Goal: Information Seeking & Learning: Learn about a topic

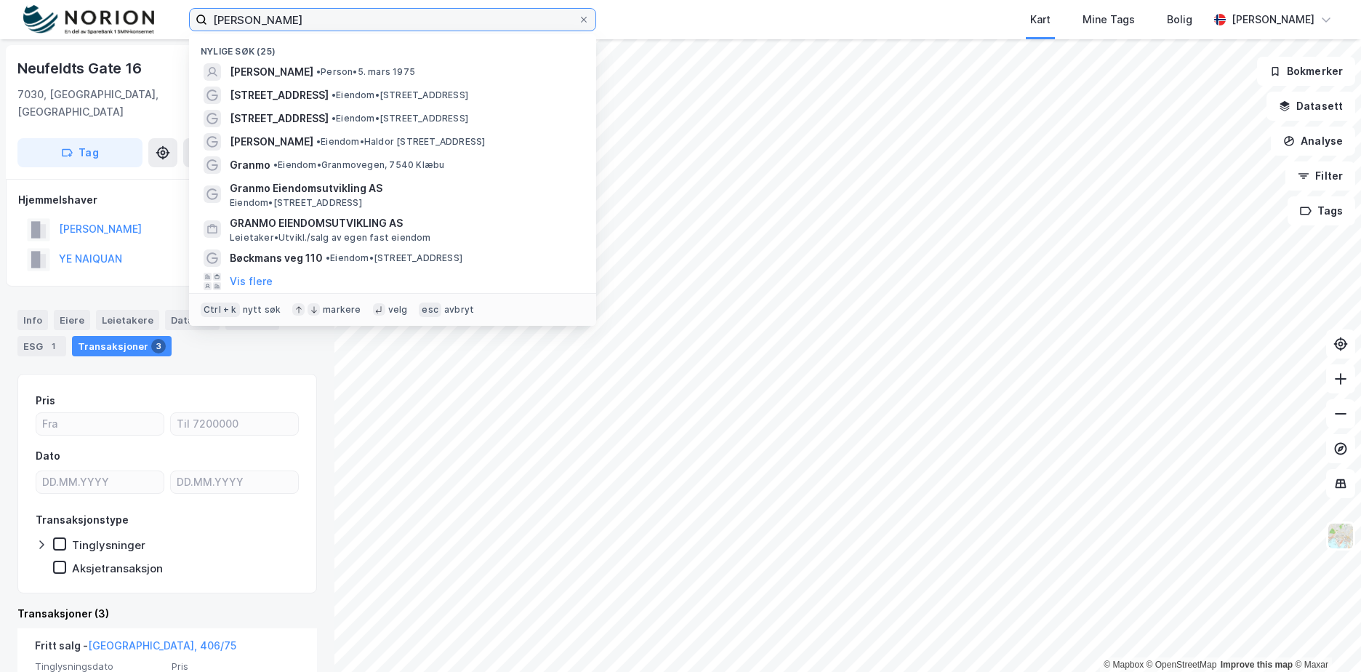
drag, startPoint x: 275, startPoint y: 17, endPoint x: 146, endPoint y: 14, distance: 128.7
click at [146, 14] on div "[PERSON_NAME] Nylige søk (25) [PERSON_NAME] • Person • [DATE] [STREET_ADDRESS] …" at bounding box center [680, 19] width 1361 height 39
type input "g"
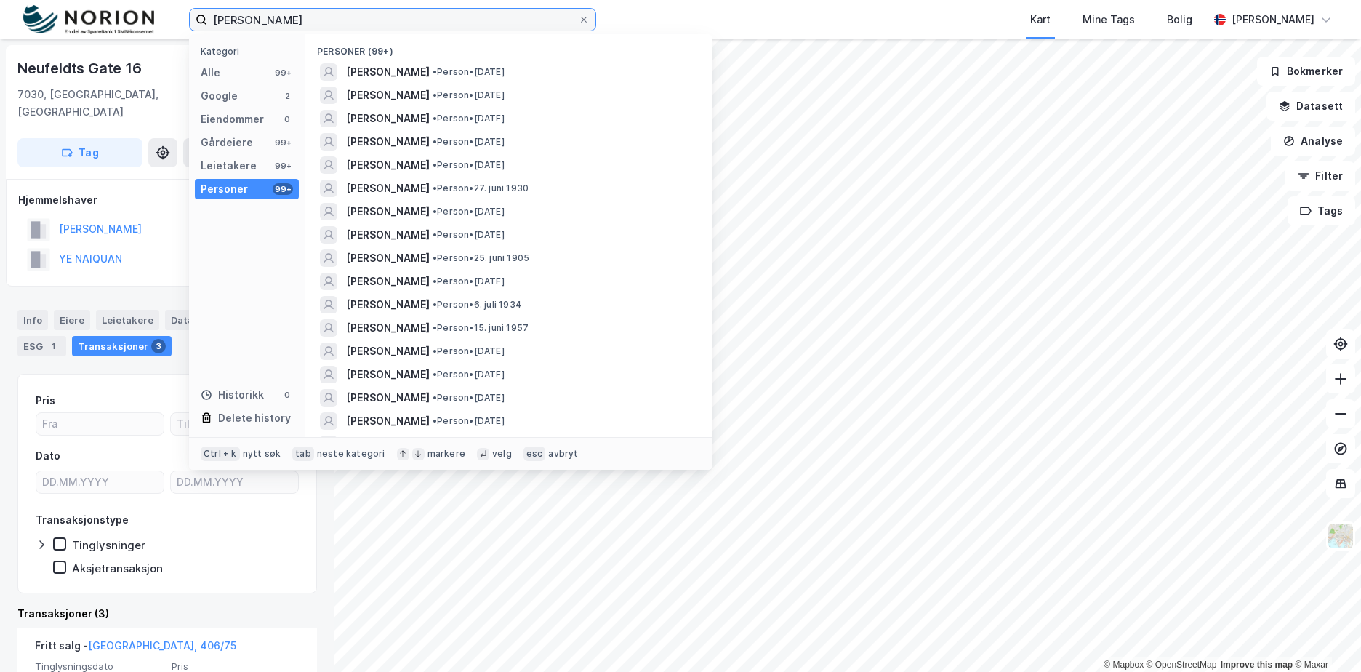
drag, startPoint x: 300, startPoint y: 23, endPoint x: 192, endPoint y: 27, distance: 107.7
click at [192, 27] on label "[PERSON_NAME]" at bounding box center [392, 19] width 407 height 23
type input "heimdal sag"
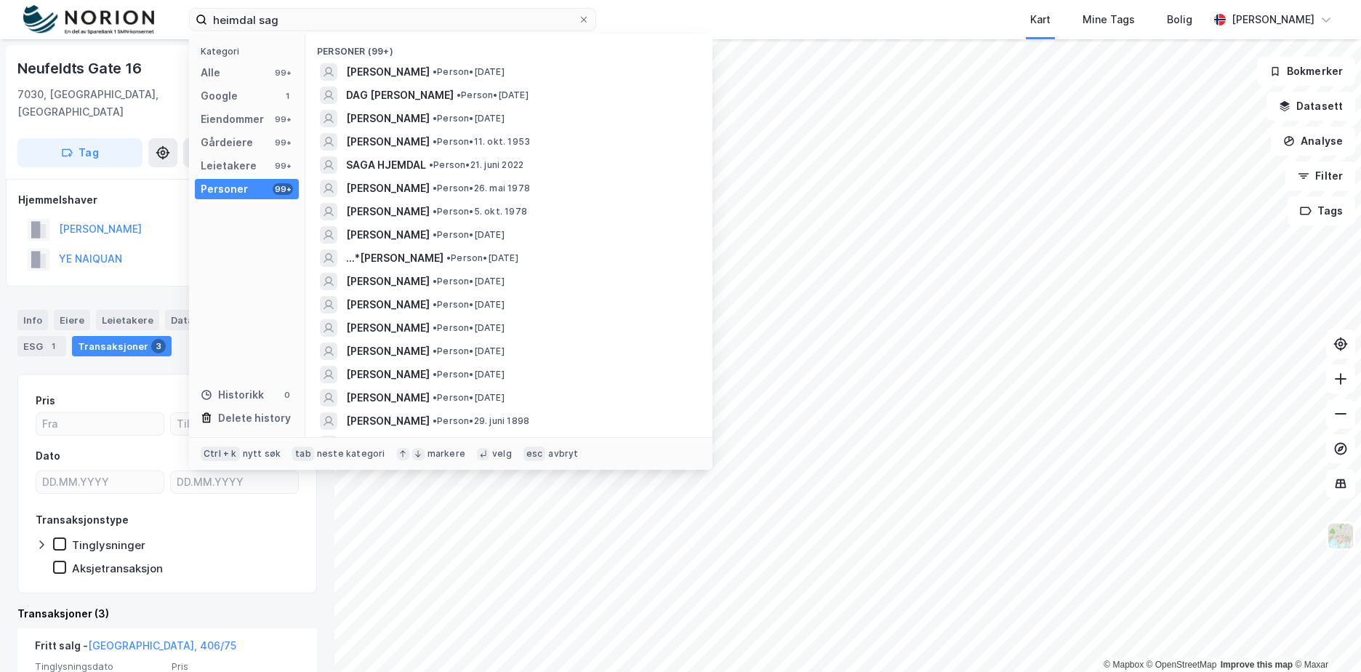
click at [212, 107] on div "Kategori Alle 99+ Google 1 Eiendommer 99+ Gårdeiere 99+ Leietakere 99+ Personer…" at bounding box center [247, 235] width 116 height 403
click at [212, 108] on div "Kategori Alle 99+ Google 1 Eiendommer 99+ Gårdeiere 99+ Leietakere 99+ Personer…" at bounding box center [247, 235] width 116 height 403
click at [216, 119] on div "Eiendommer" at bounding box center [232, 119] width 63 height 17
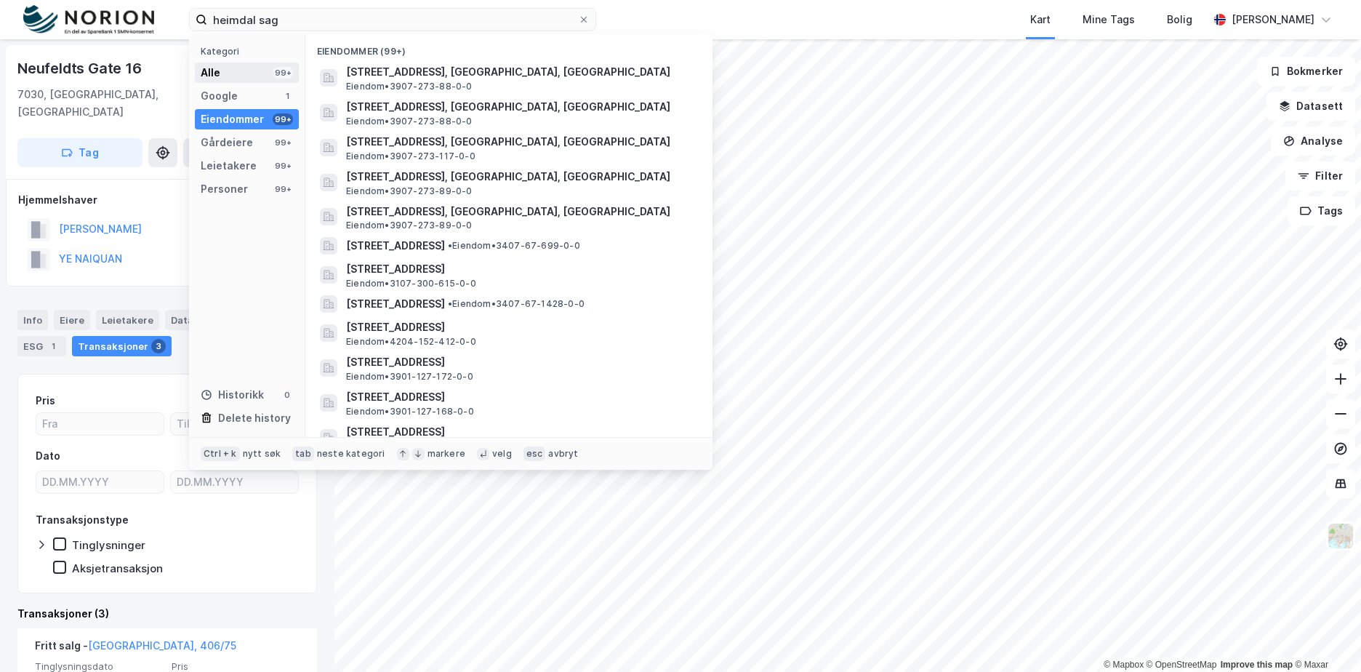
click at [214, 68] on div "Alle" at bounding box center [211, 72] width 20 height 17
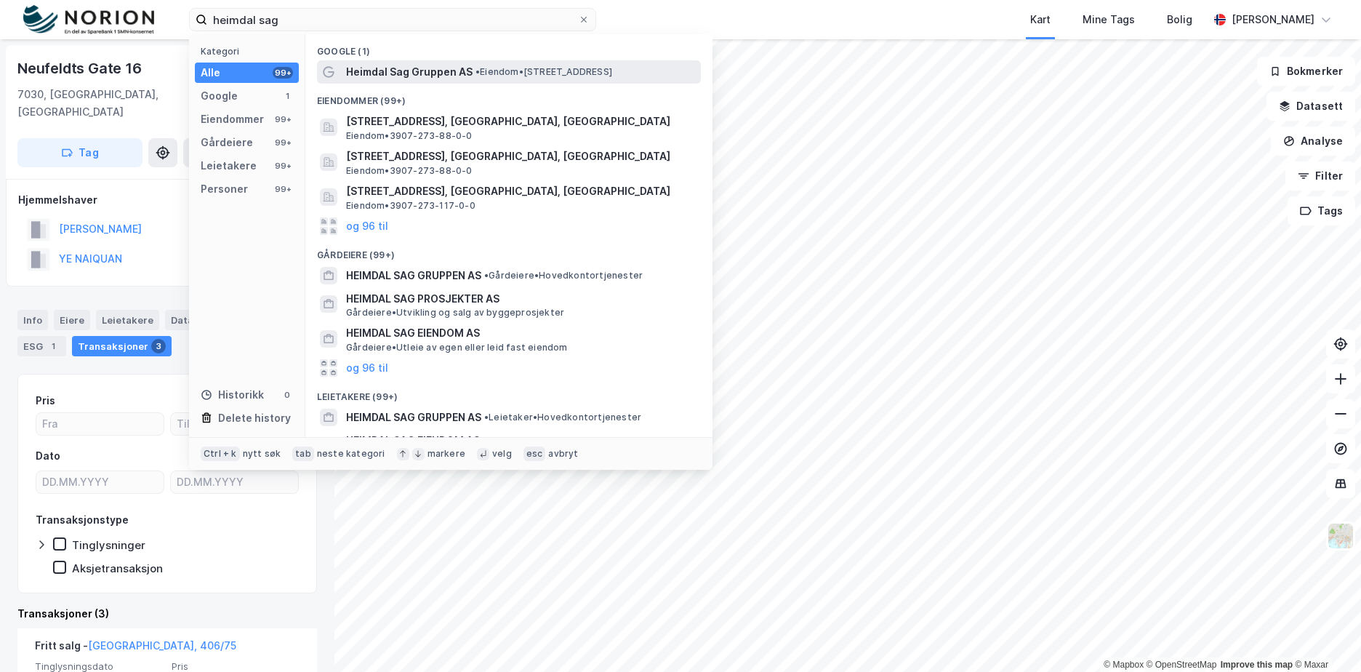
click at [384, 69] on span "Heimdal Sag Gruppen AS" at bounding box center [409, 71] width 127 height 17
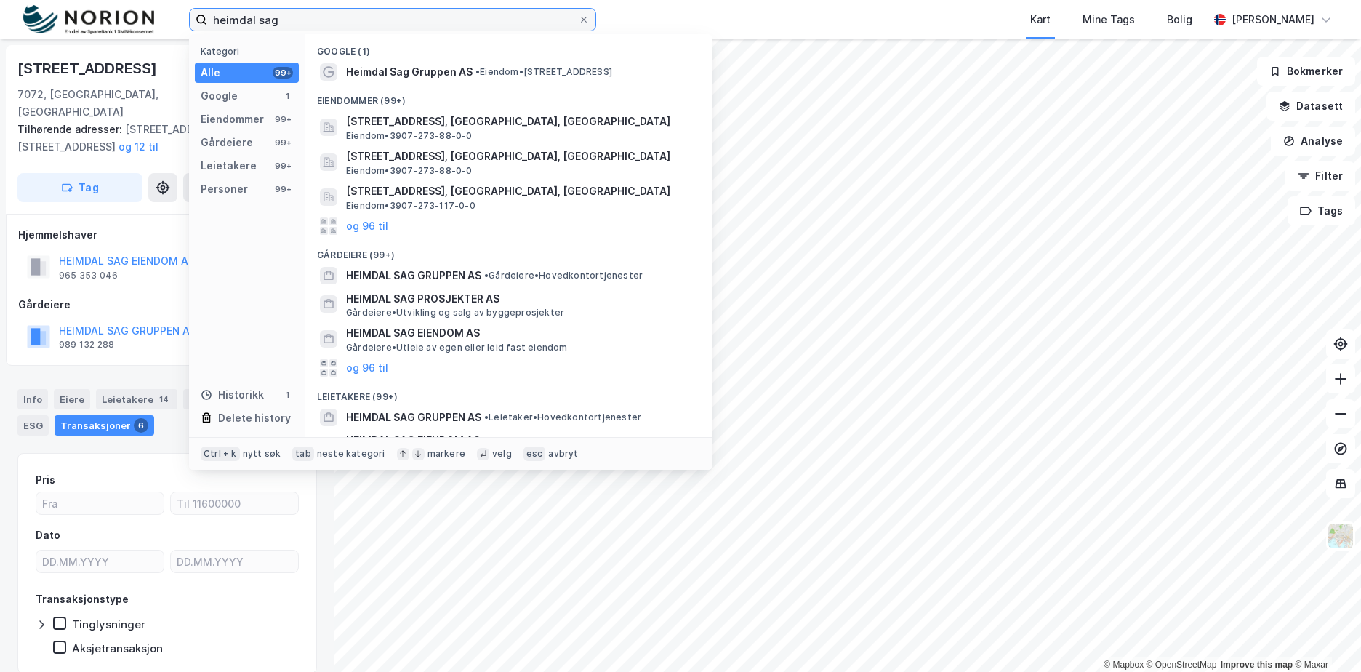
click at [292, 18] on input "heimdal sag" at bounding box center [392, 20] width 371 height 22
click at [250, 149] on div "Gårdeiere 99+" at bounding box center [247, 142] width 104 height 20
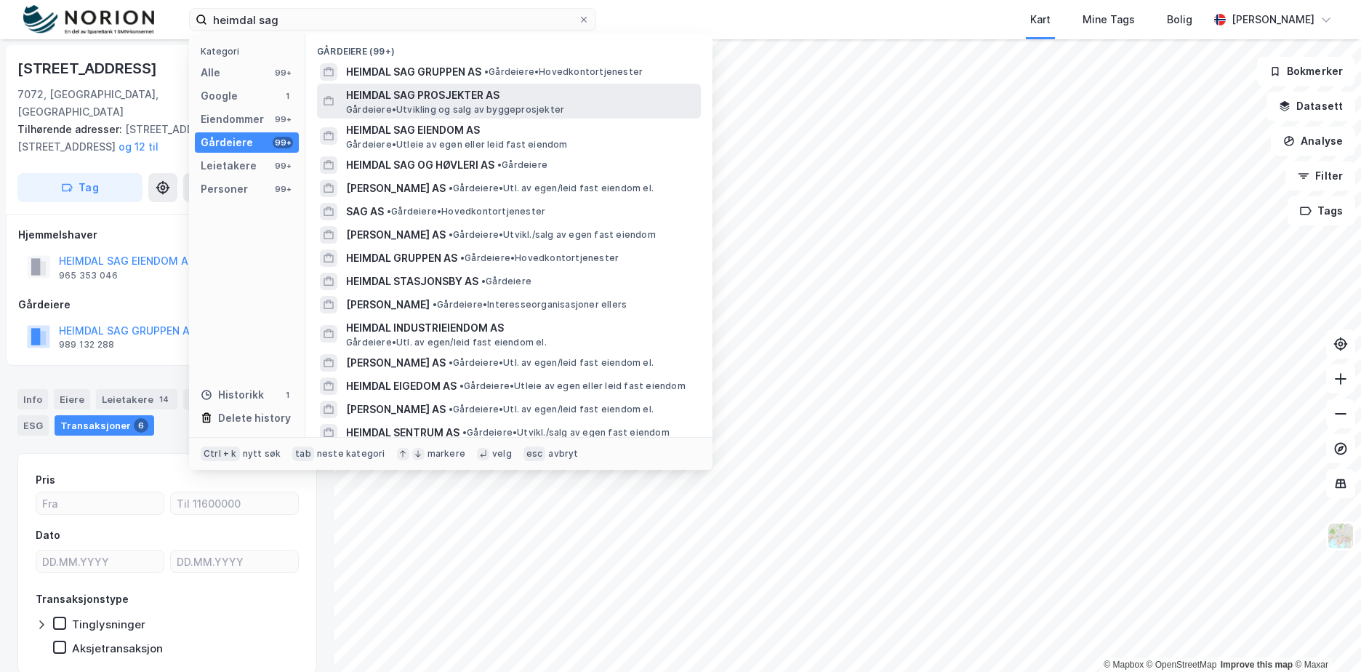
click at [401, 108] on span "[PERSON_NAME][GEOGRAPHIC_DATA] og salg av byggeprosjekter" at bounding box center [455, 110] width 218 height 12
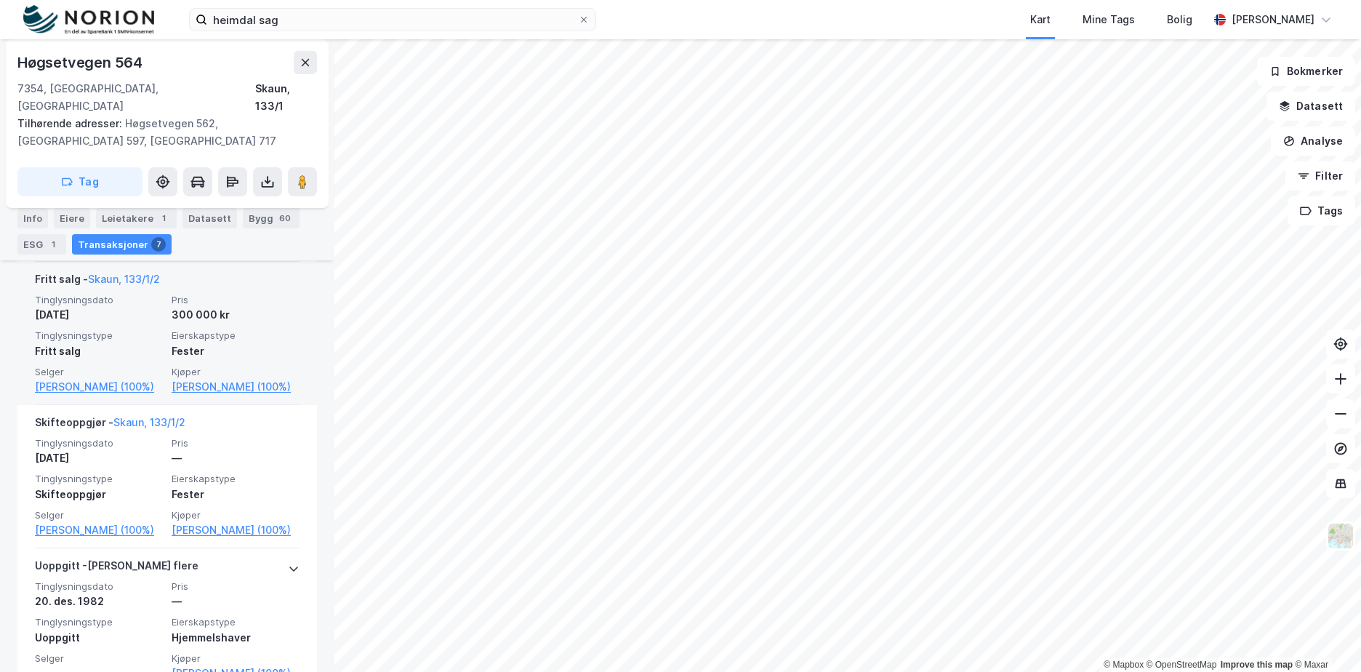
scroll to position [727, 0]
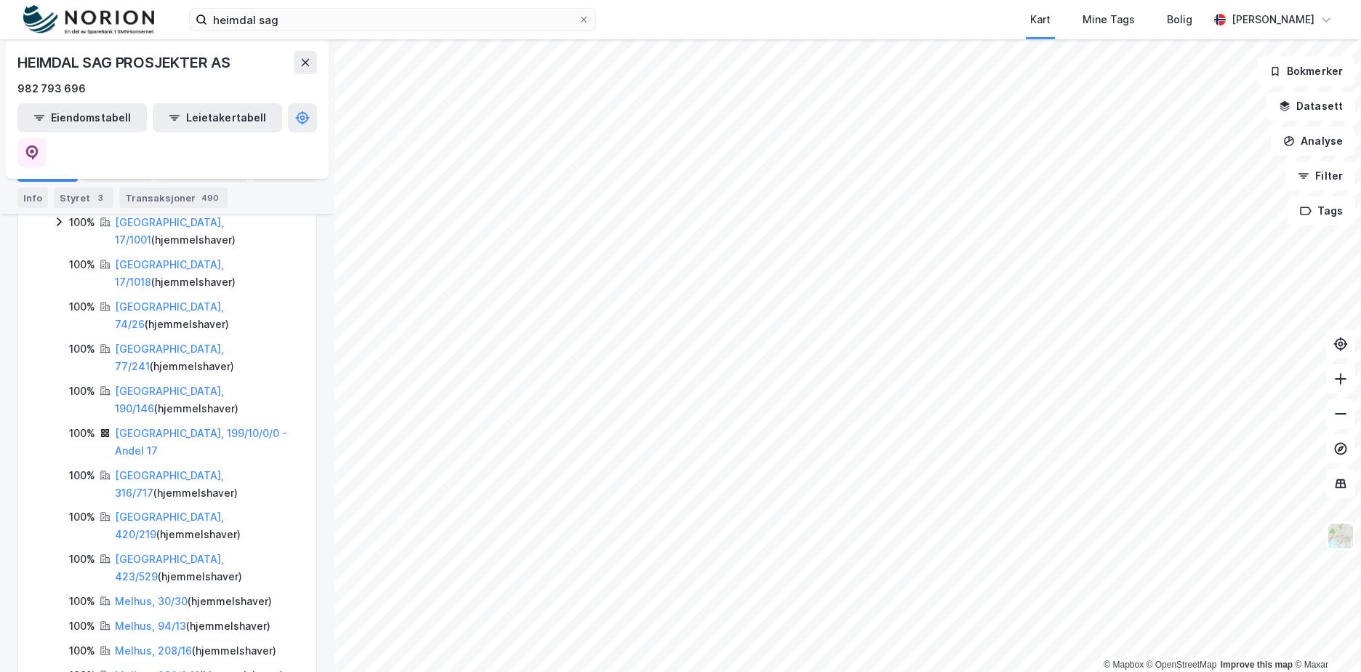
scroll to position [436, 0]
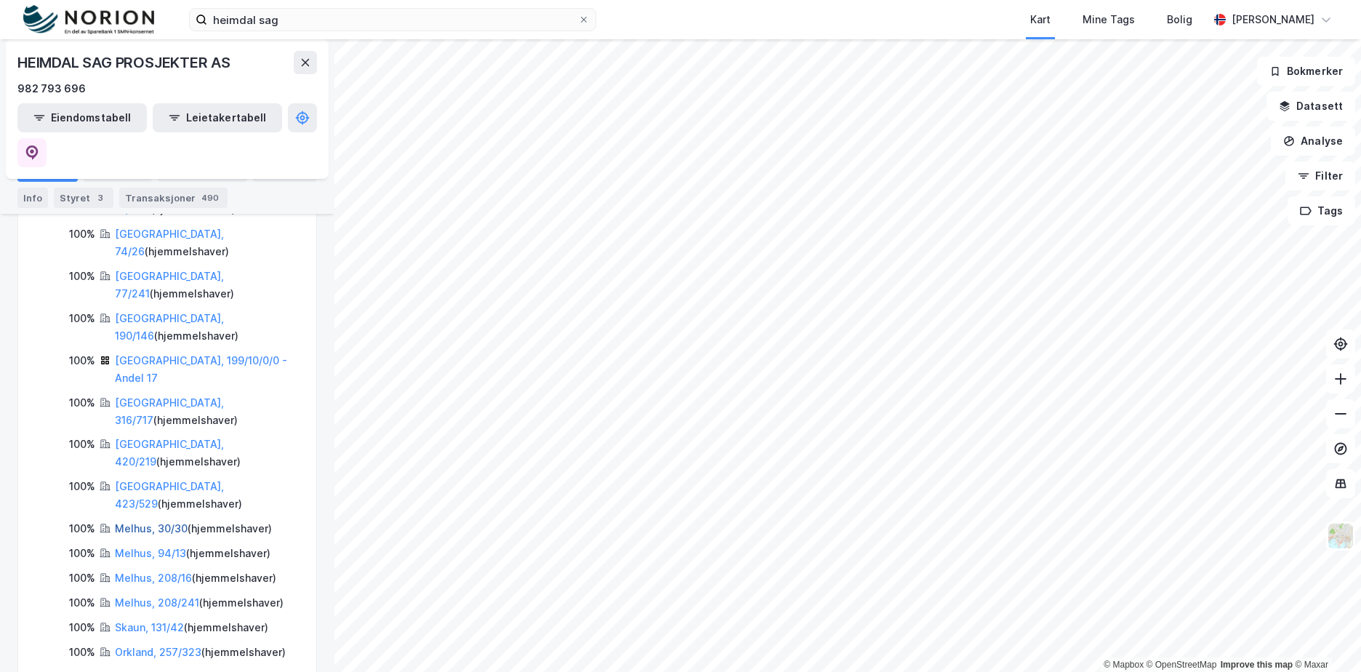
click at [134, 522] on link "Melhus, 30/30" at bounding box center [151, 528] width 73 height 12
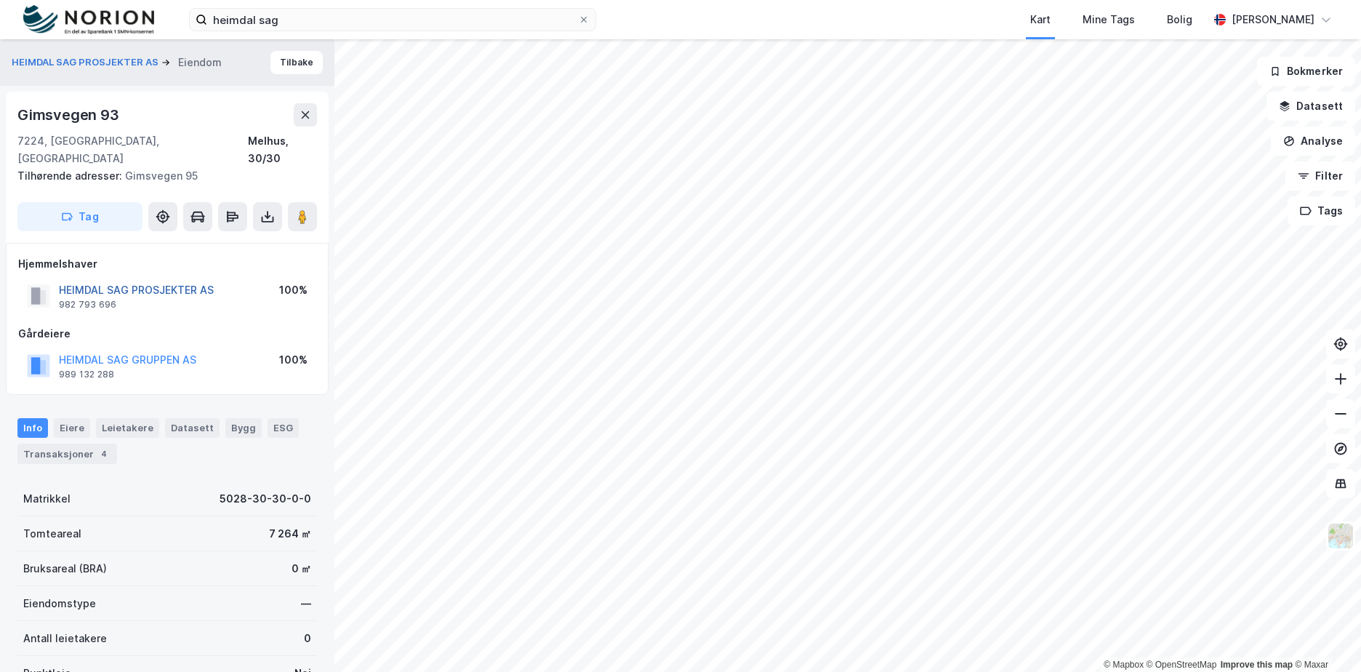
click at [0, 0] on button "HEIMDAL SAG PROSJEKTER AS" at bounding box center [0, 0] width 0 height 0
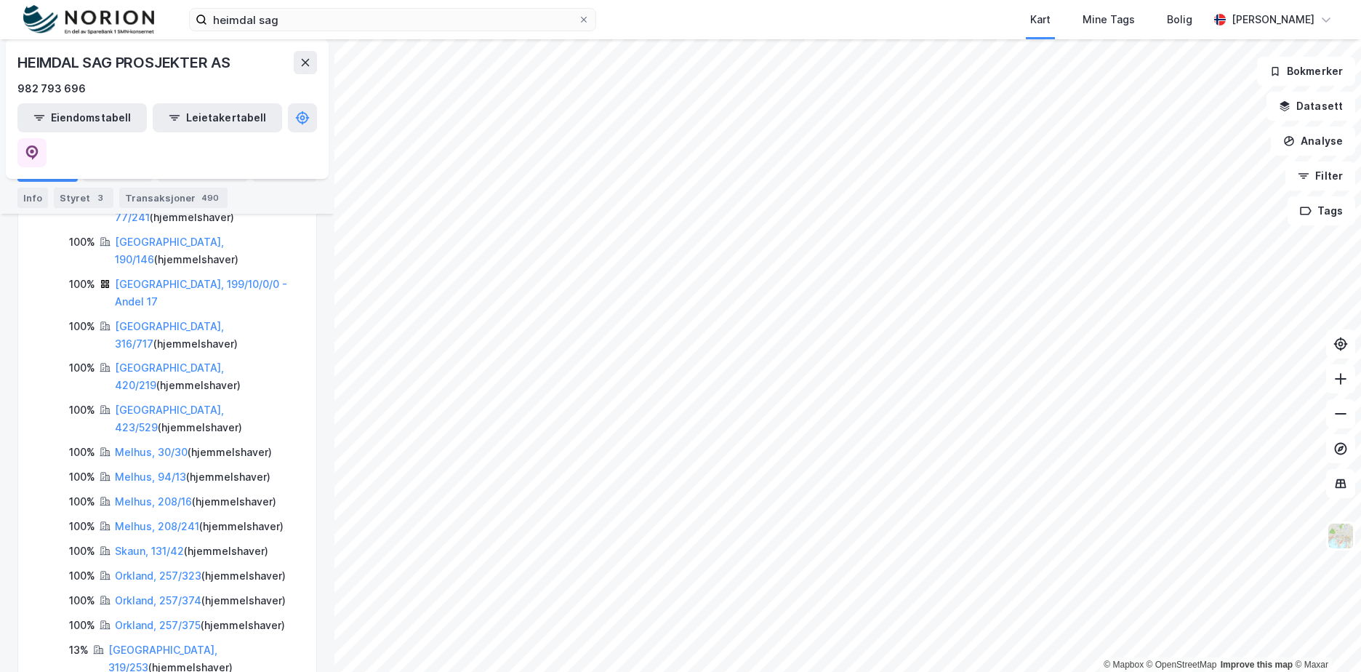
scroll to position [510, 0]
click at [147, 473] on link "Melhus, 94/13" at bounding box center [150, 479] width 71 height 12
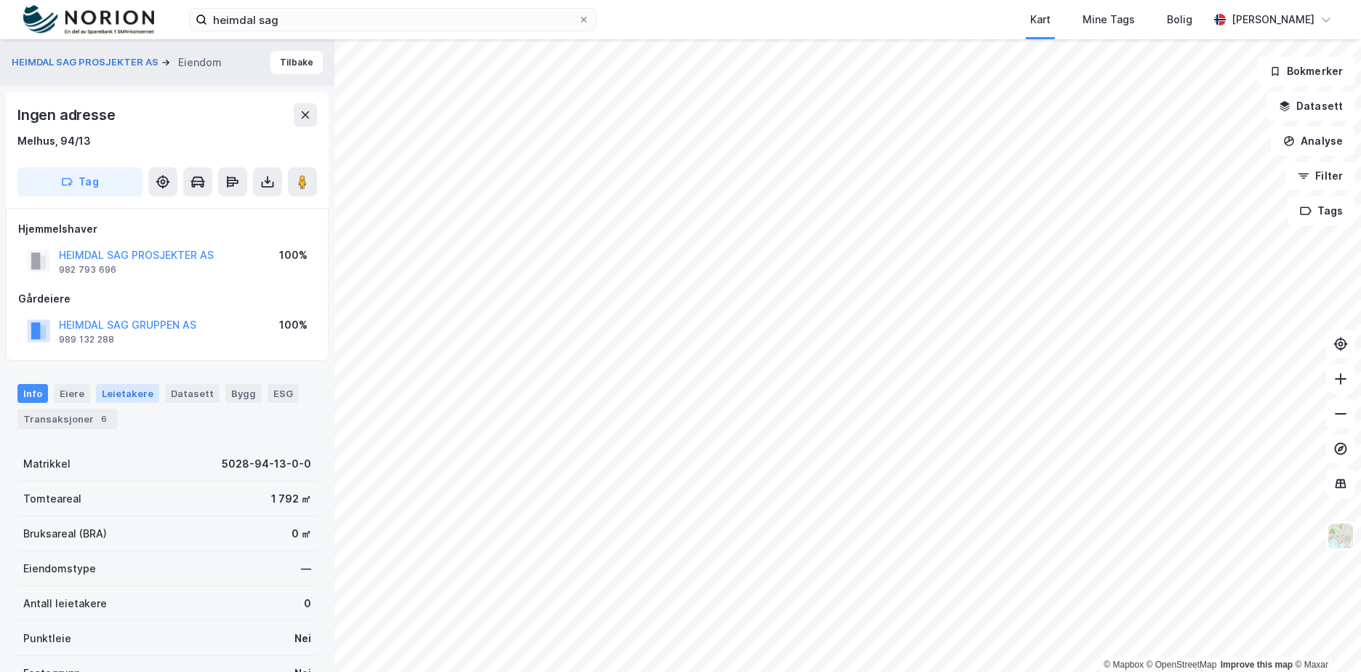
scroll to position [1, 0]
click at [53, 144] on div "Melhus, 94/13" at bounding box center [53, 140] width 73 height 17
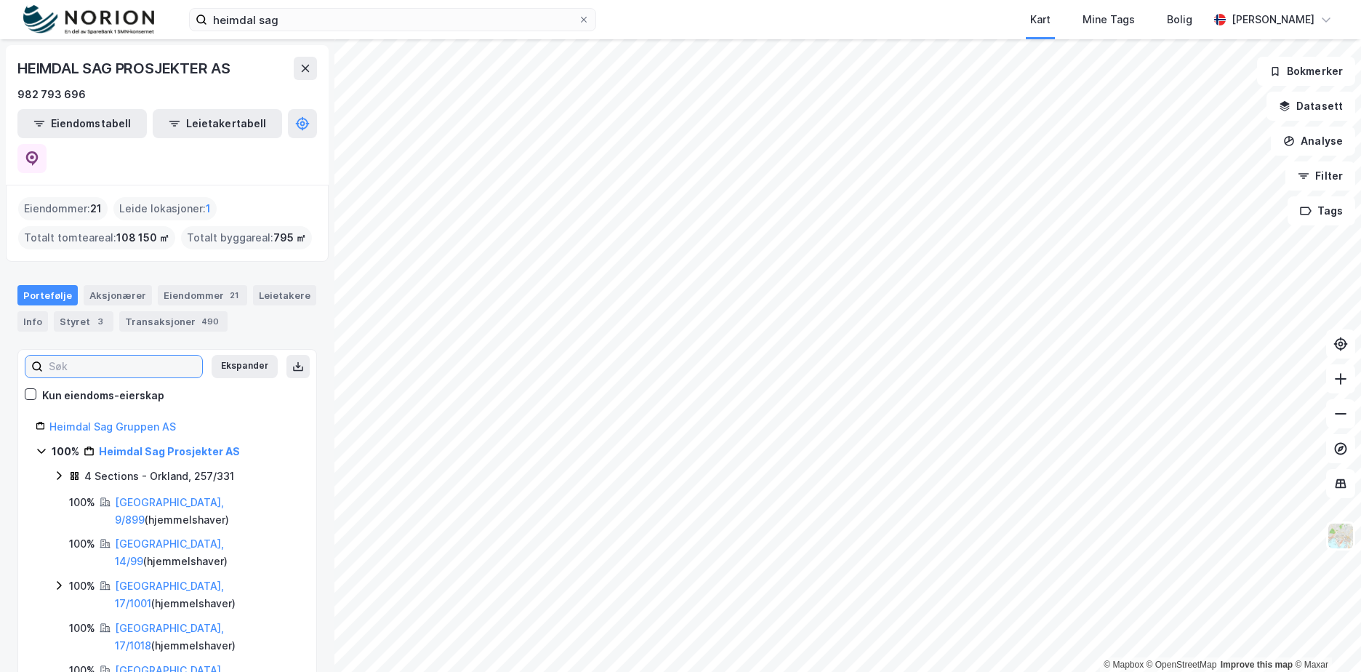
click at [182, 356] on input at bounding box center [122, 367] width 159 height 22
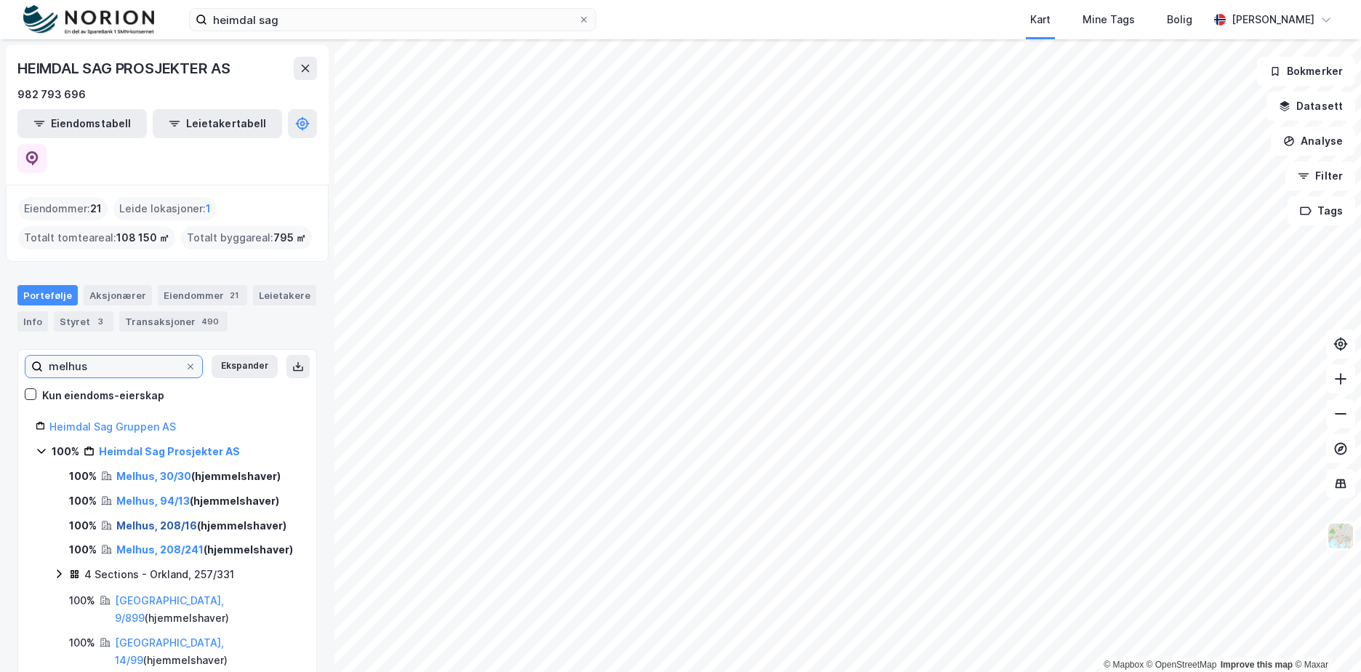
type input "melhus"
click at [159, 519] on link "Melhus, 208/16" at bounding box center [156, 525] width 81 height 12
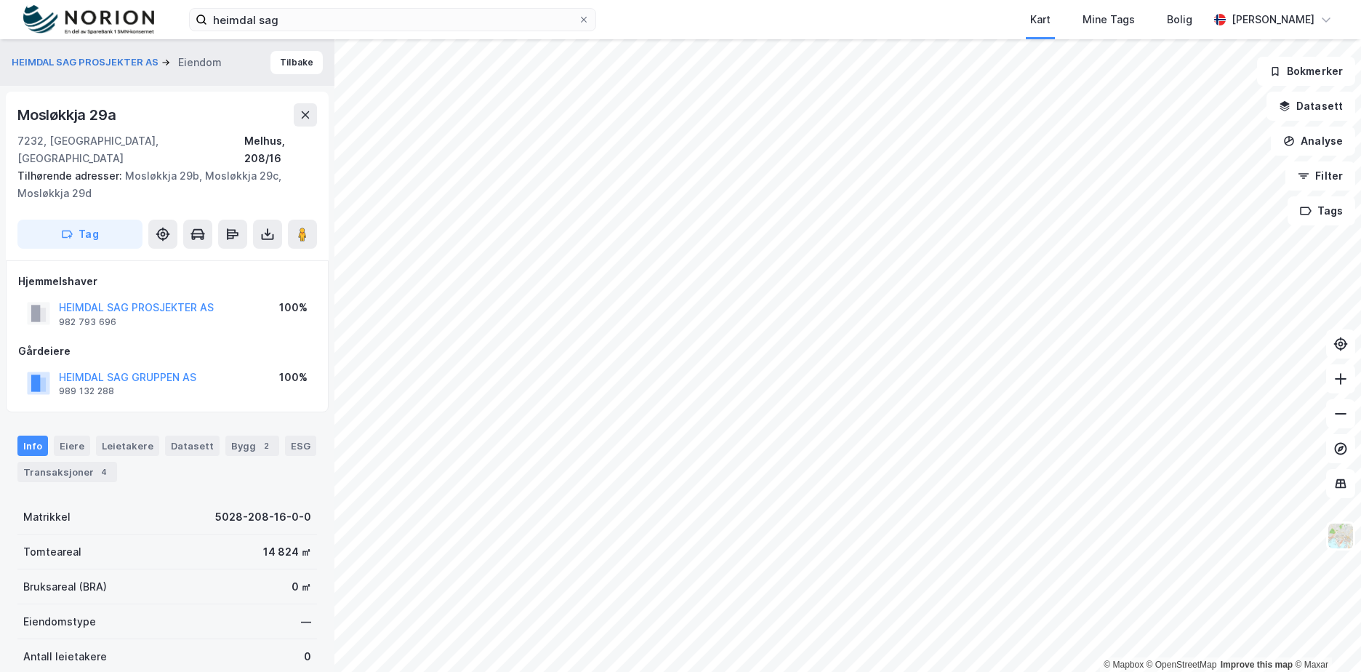
scroll to position [1, 0]
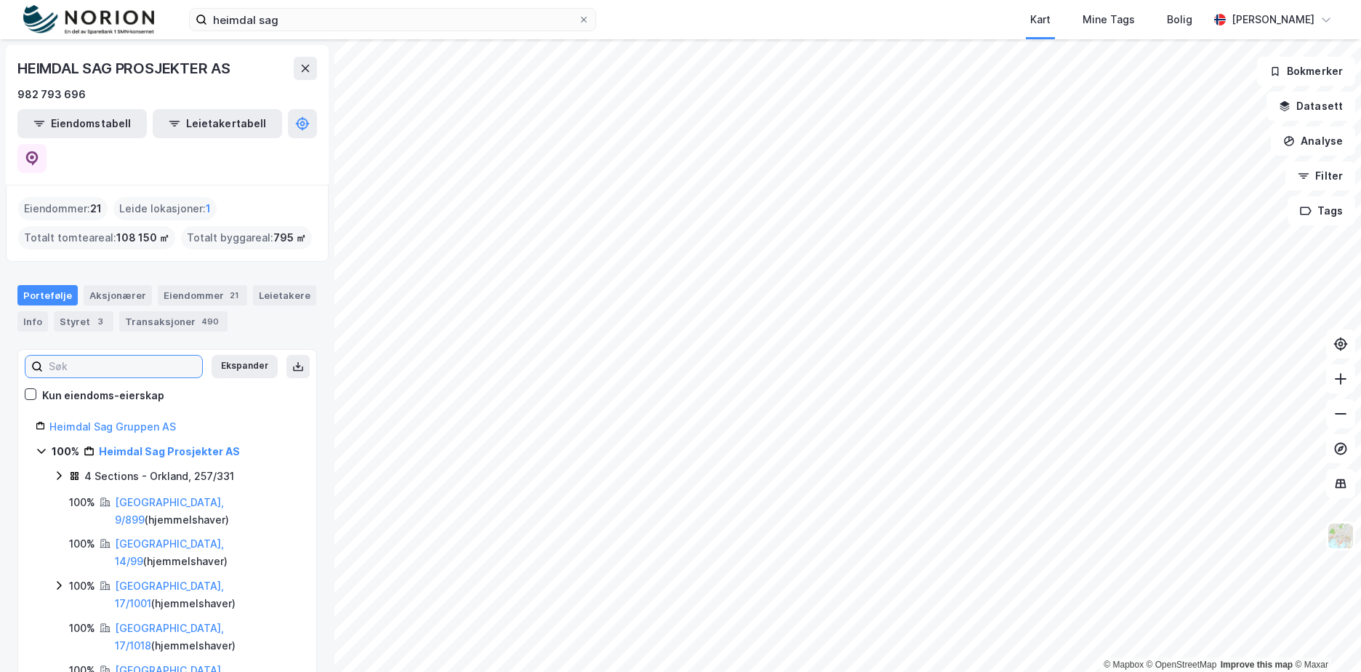
click at [140, 356] on input at bounding box center [122, 367] width 159 height 22
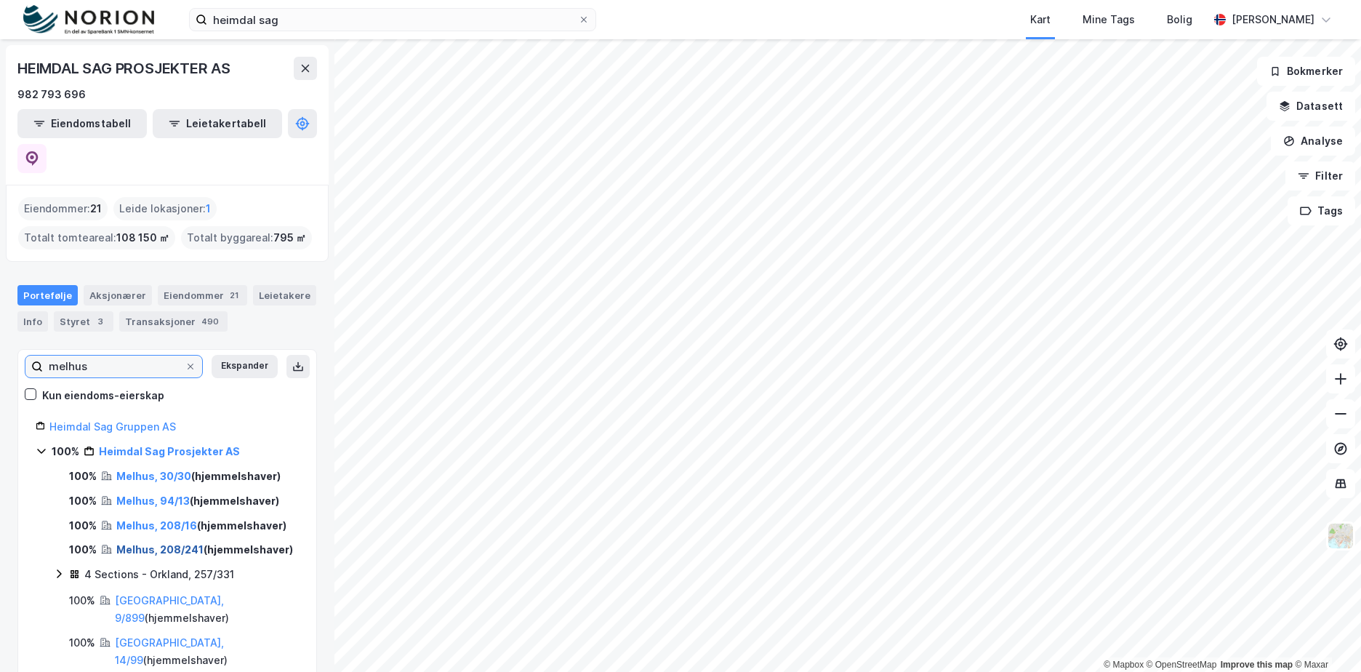
type input "melhus"
click at [156, 543] on link "Melhus, 208/241" at bounding box center [159, 549] width 87 height 12
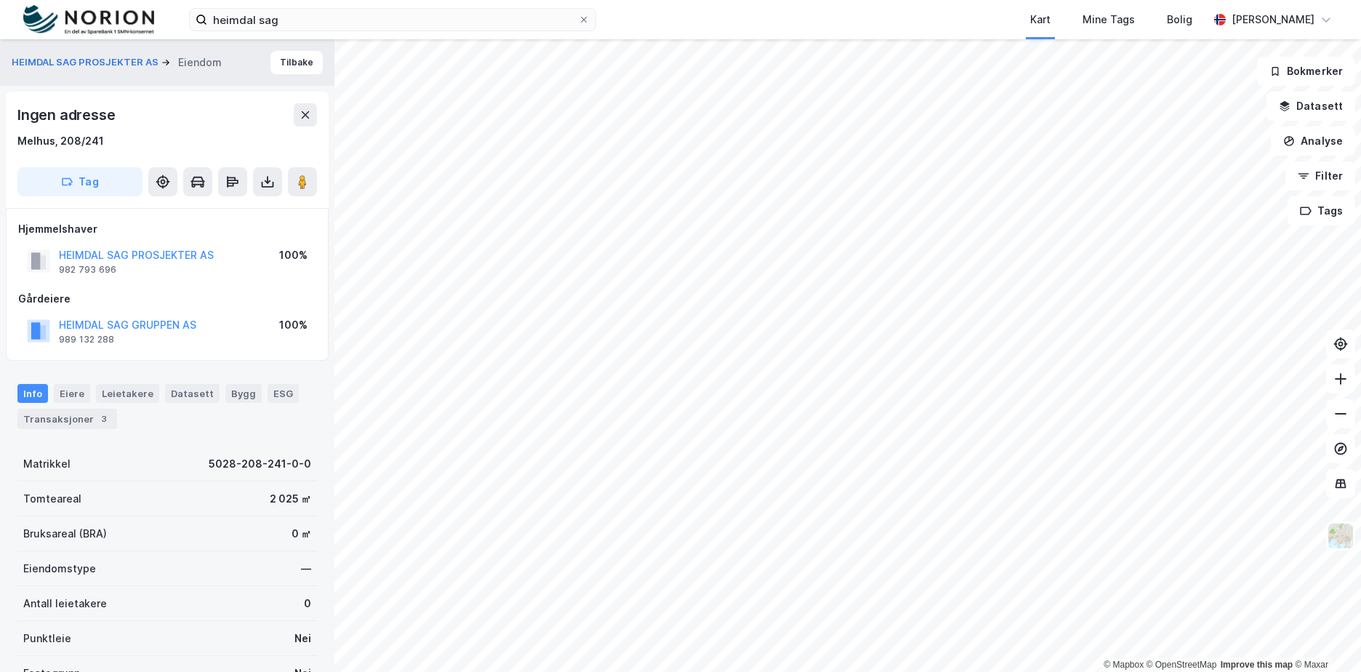
scroll to position [1, 0]
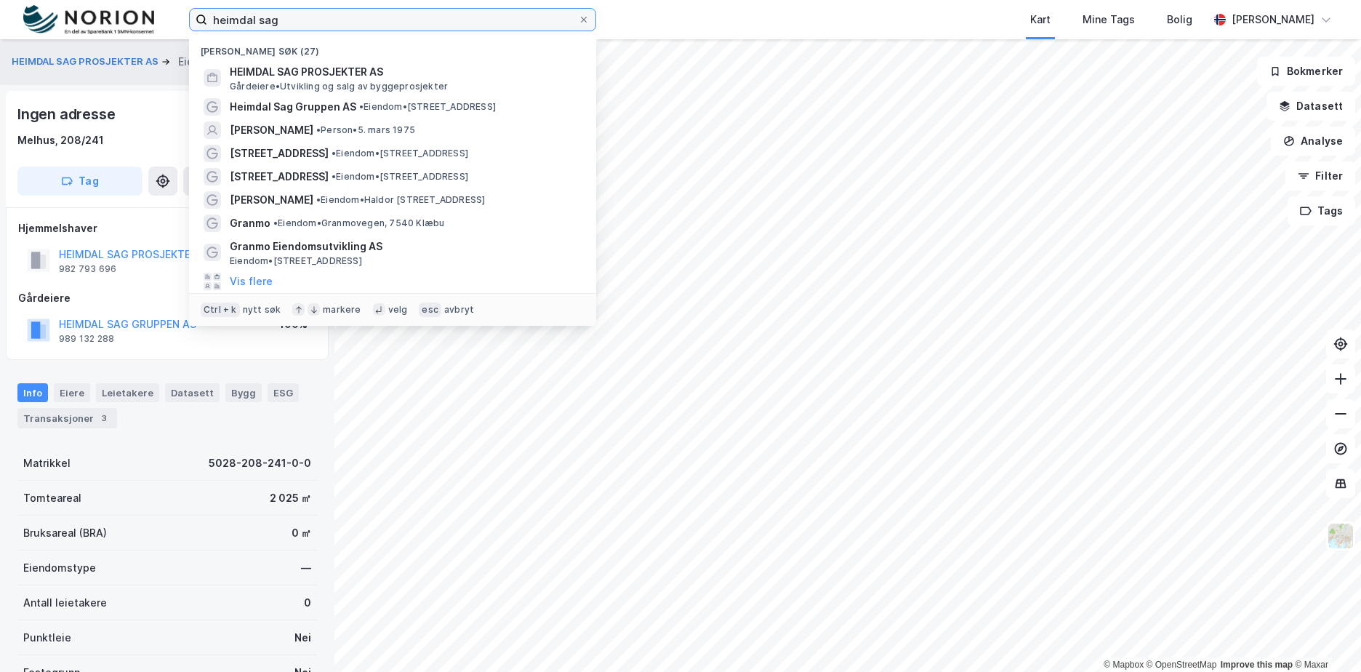
drag, startPoint x: 293, startPoint y: 19, endPoint x: 172, endPoint y: 16, distance: 121.5
click at [172, 16] on div "heimdal sag Nylige søk (27) HEIMDAL SAG PROSJEKTER AS Gårdeiere • Utvikling og …" at bounding box center [680, 19] width 1361 height 39
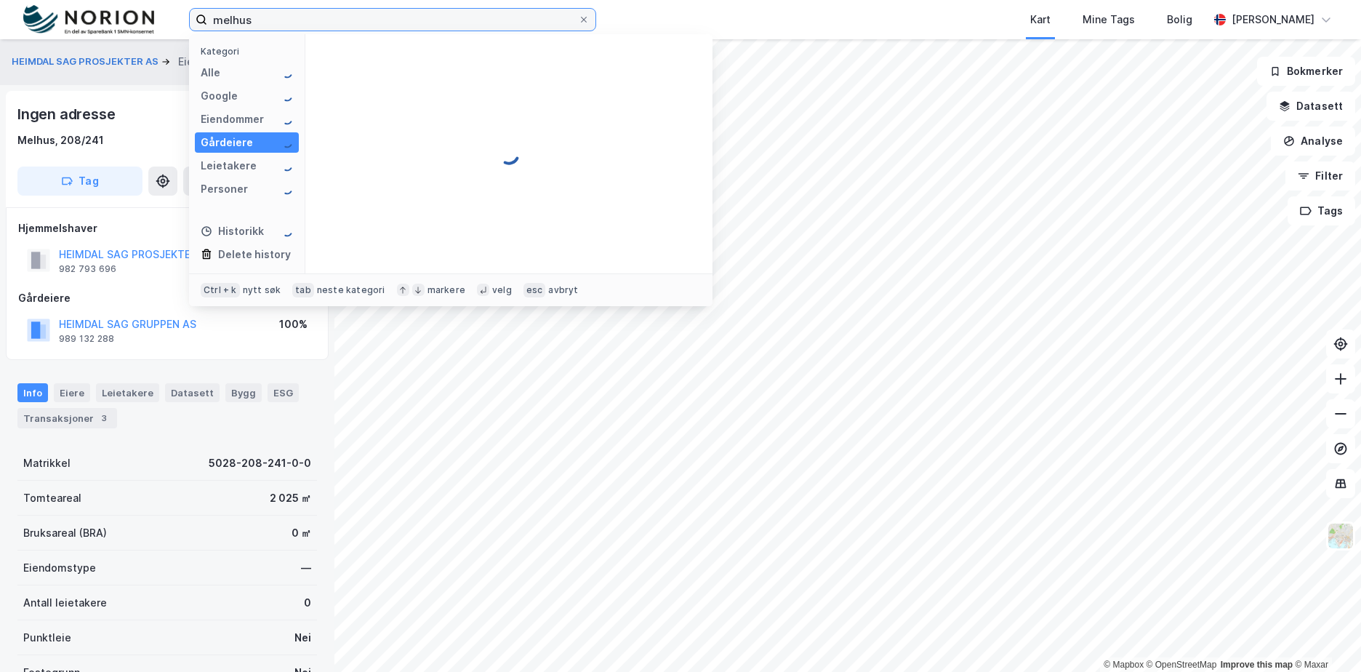
type input "melhus"
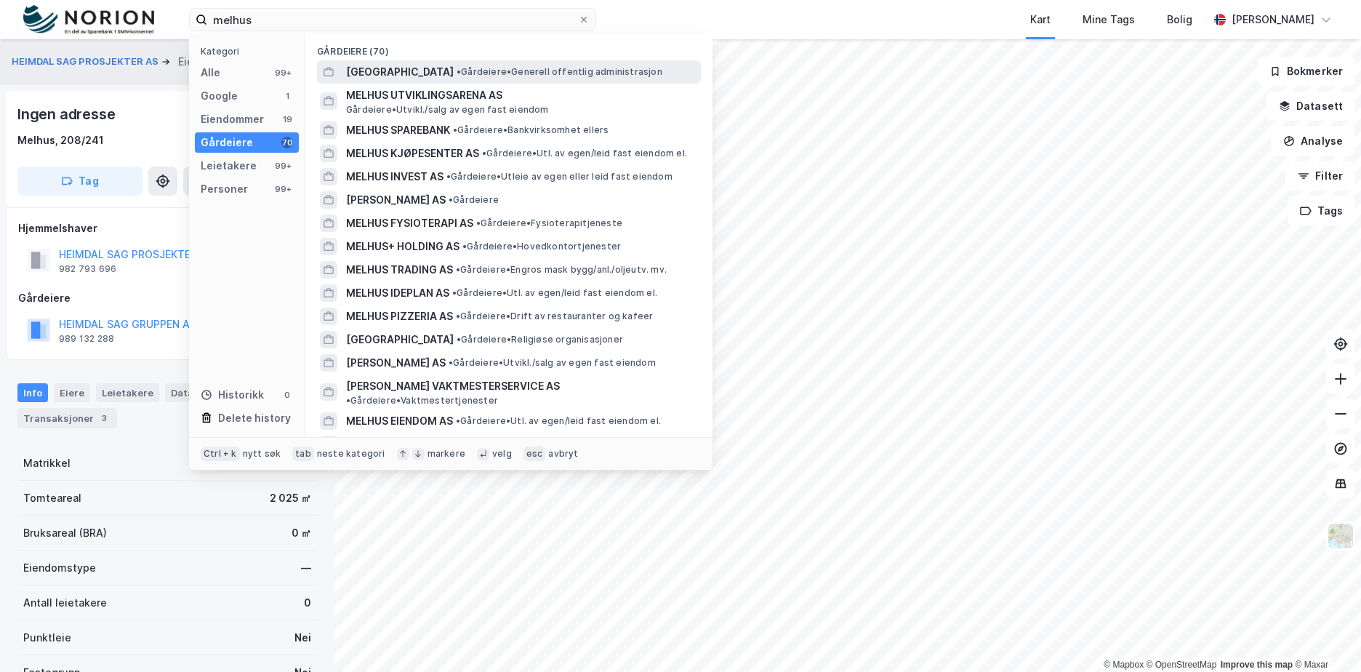
click at [439, 70] on span "[GEOGRAPHIC_DATA]" at bounding box center [400, 71] width 108 height 17
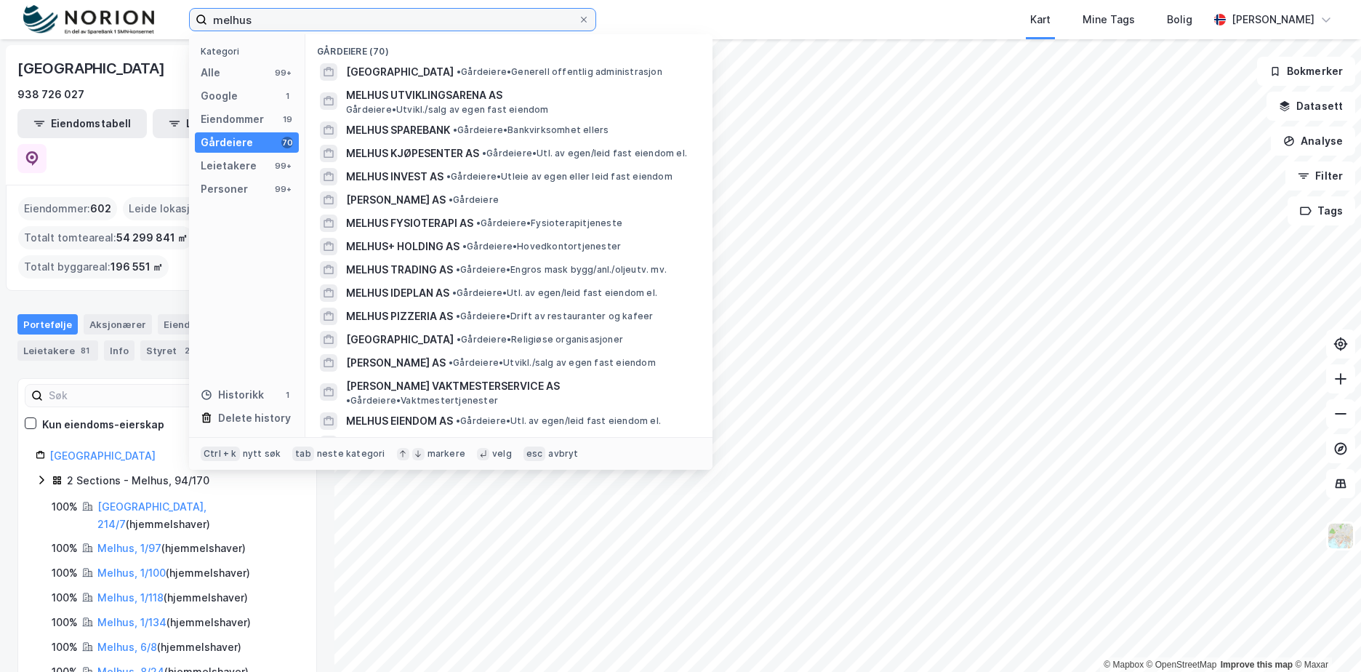
drag, startPoint x: 265, startPoint y: 17, endPoint x: 222, endPoint y: 18, distance: 42.9
click at [222, 18] on input "melhus" at bounding box center [392, 20] width 371 height 22
click at [225, 87] on div "Google" at bounding box center [219, 95] width 37 height 17
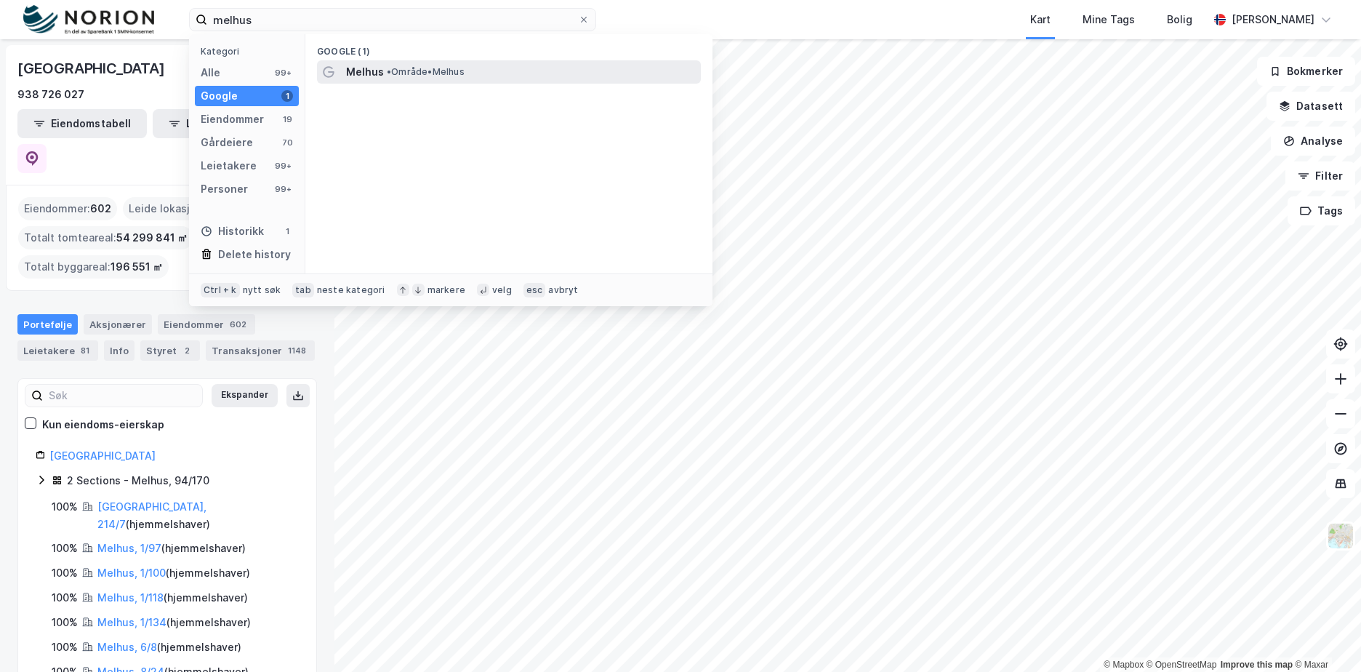
click at [358, 68] on span "Melhus" at bounding box center [365, 71] width 38 height 17
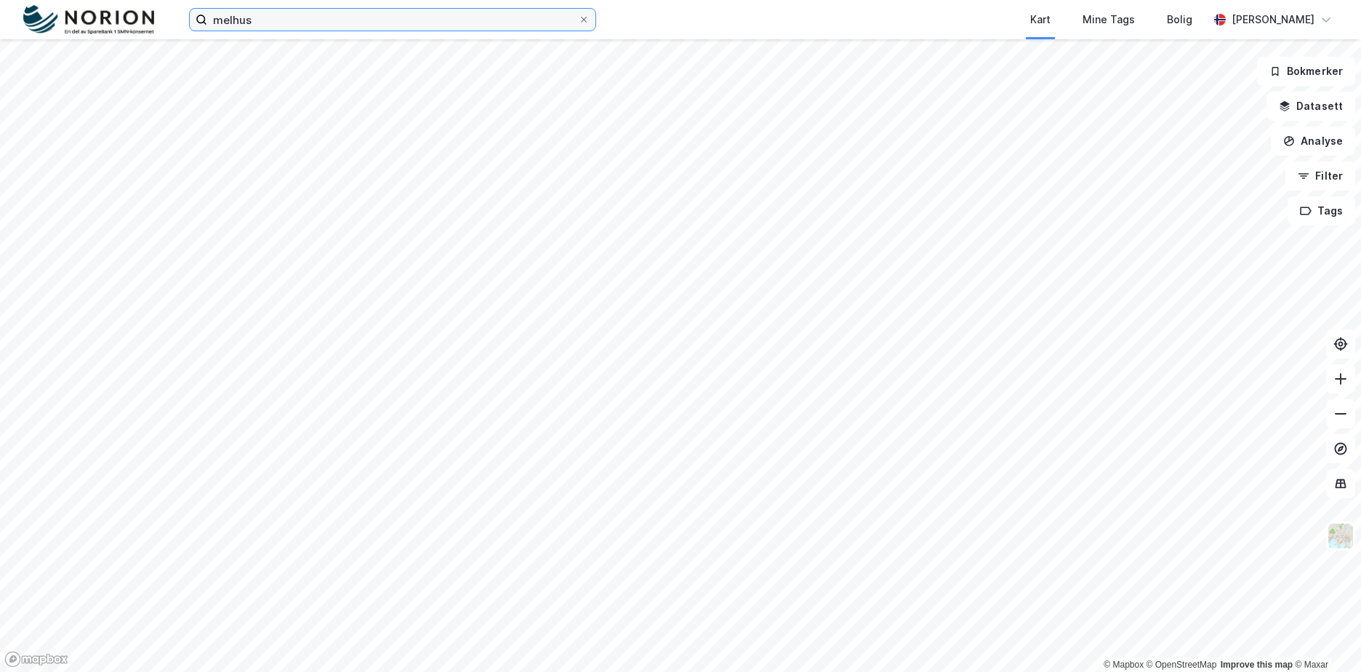
click at [268, 24] on input "melhus" at bounding box center [392, 20] width 371 height 22
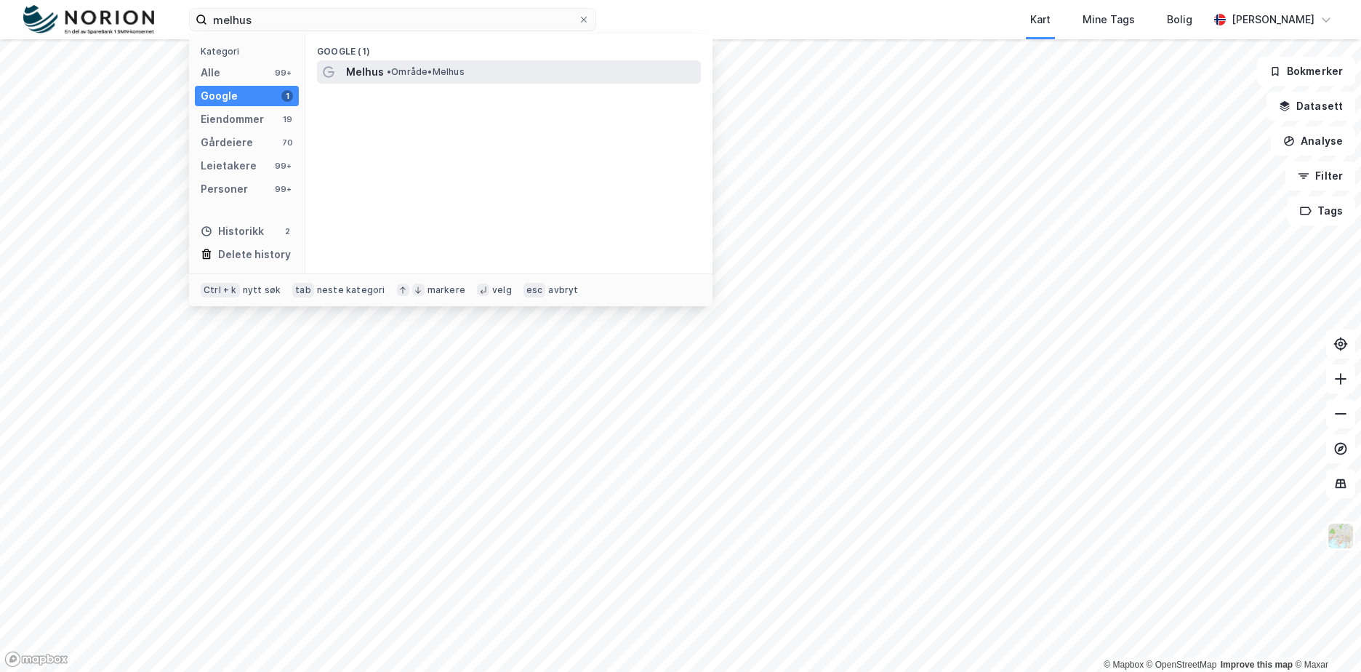
click at [447, 74] on span "• Område • [GEOGRAPHIC_DATA]" at bounding box center [426, 72] width 78 height 12
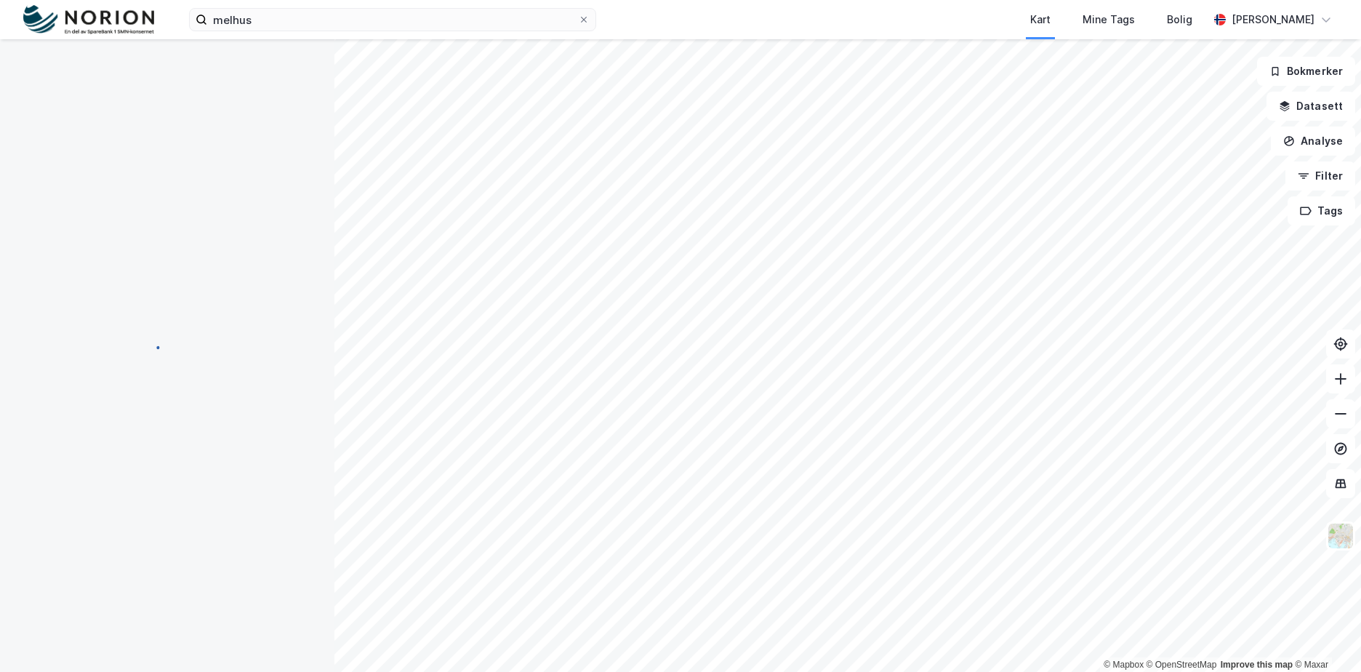
scroll to position [1, 0]
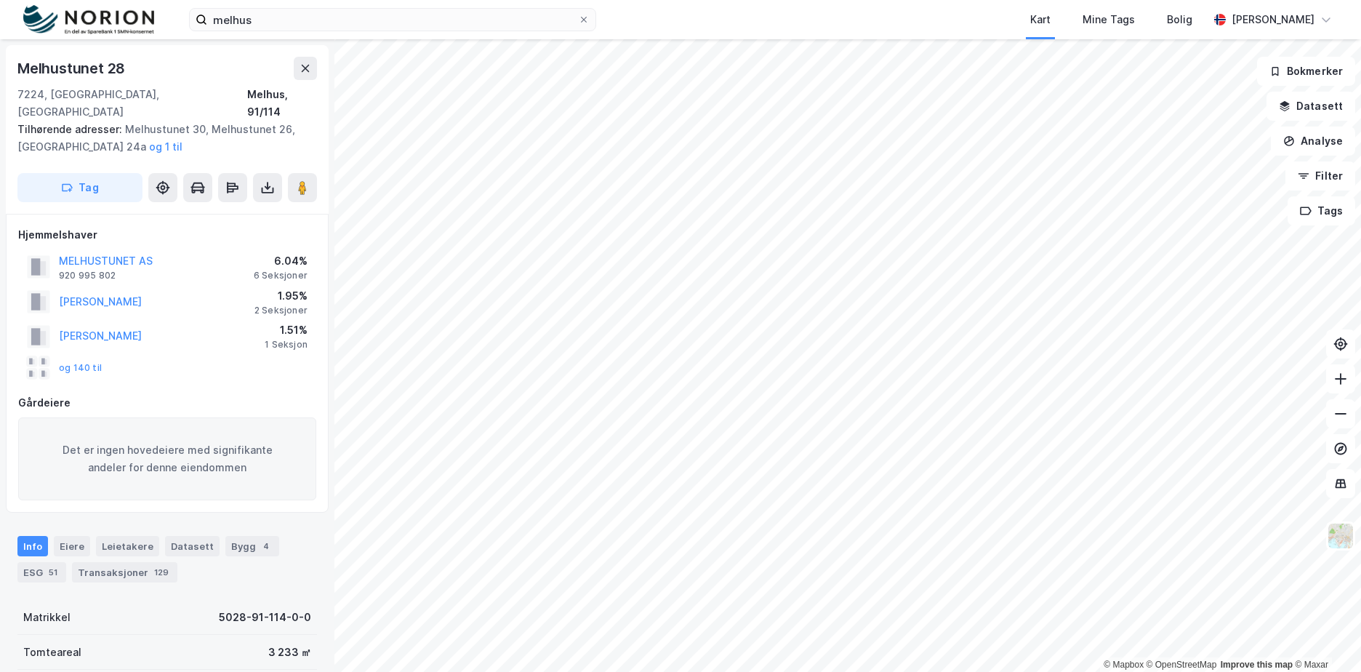
scroll to position [1, 0]
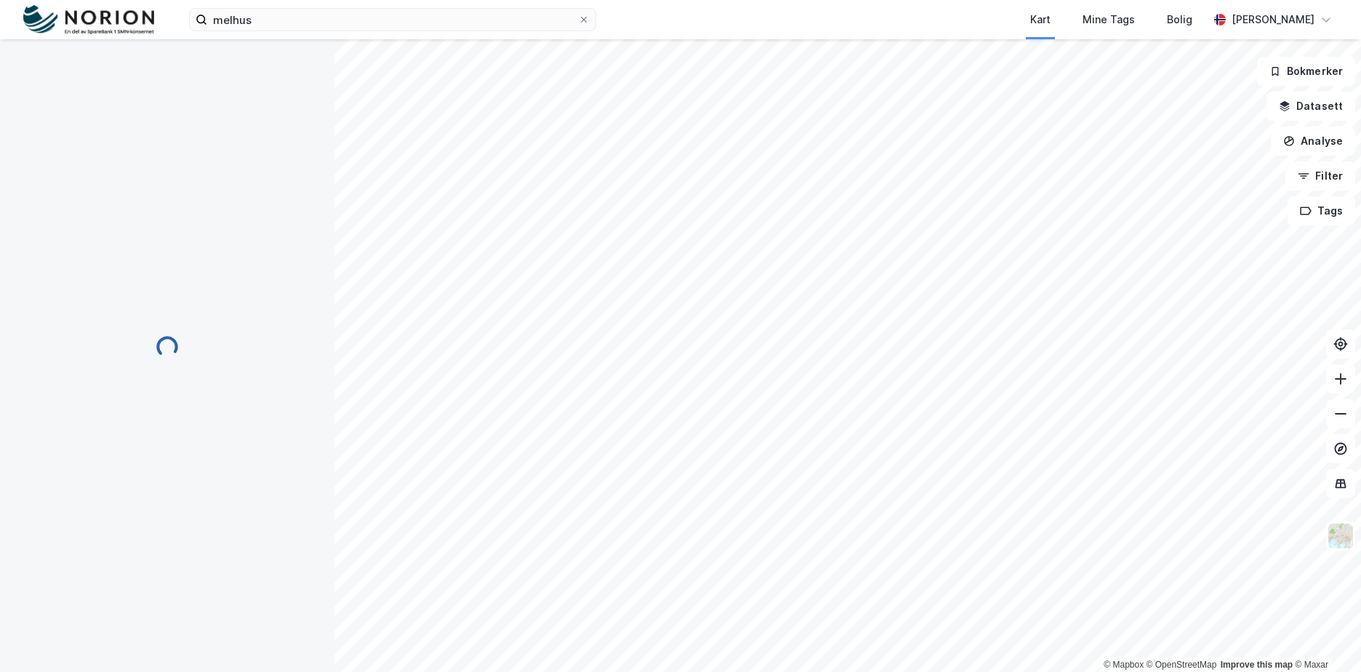
scroll to position [1, 0]
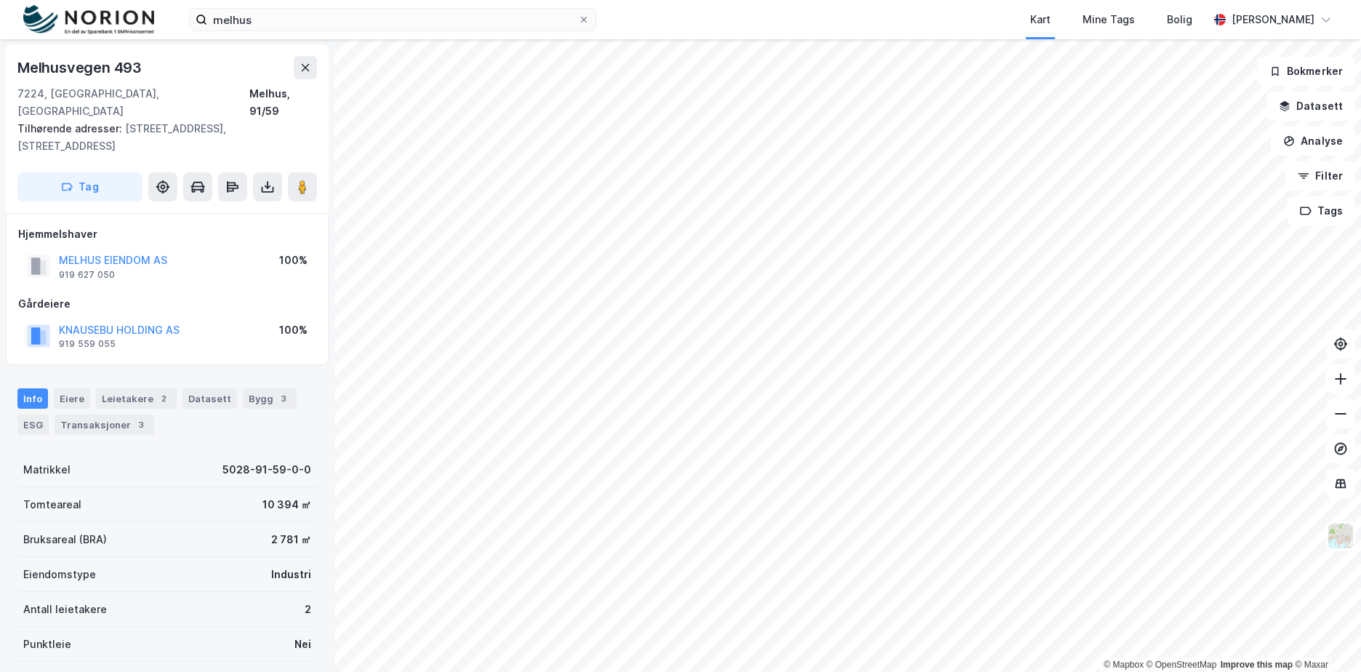
scroll to position [1, 0]
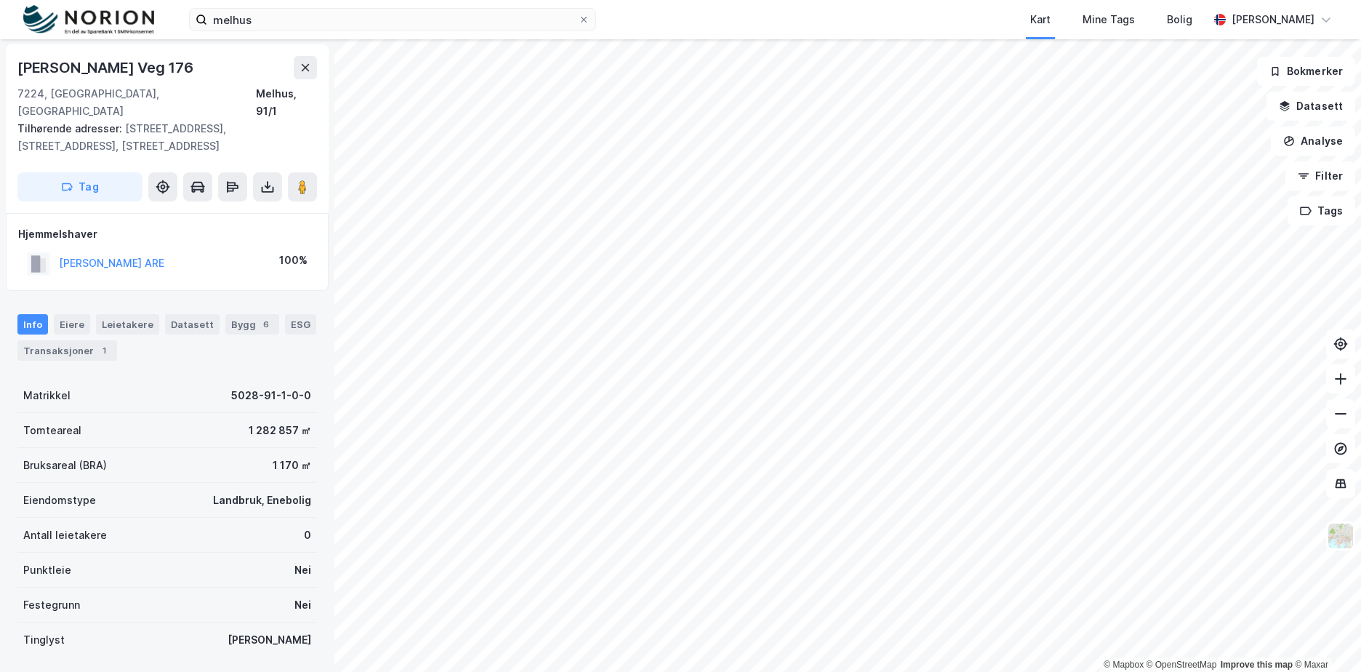
scroll to position [1, 0]
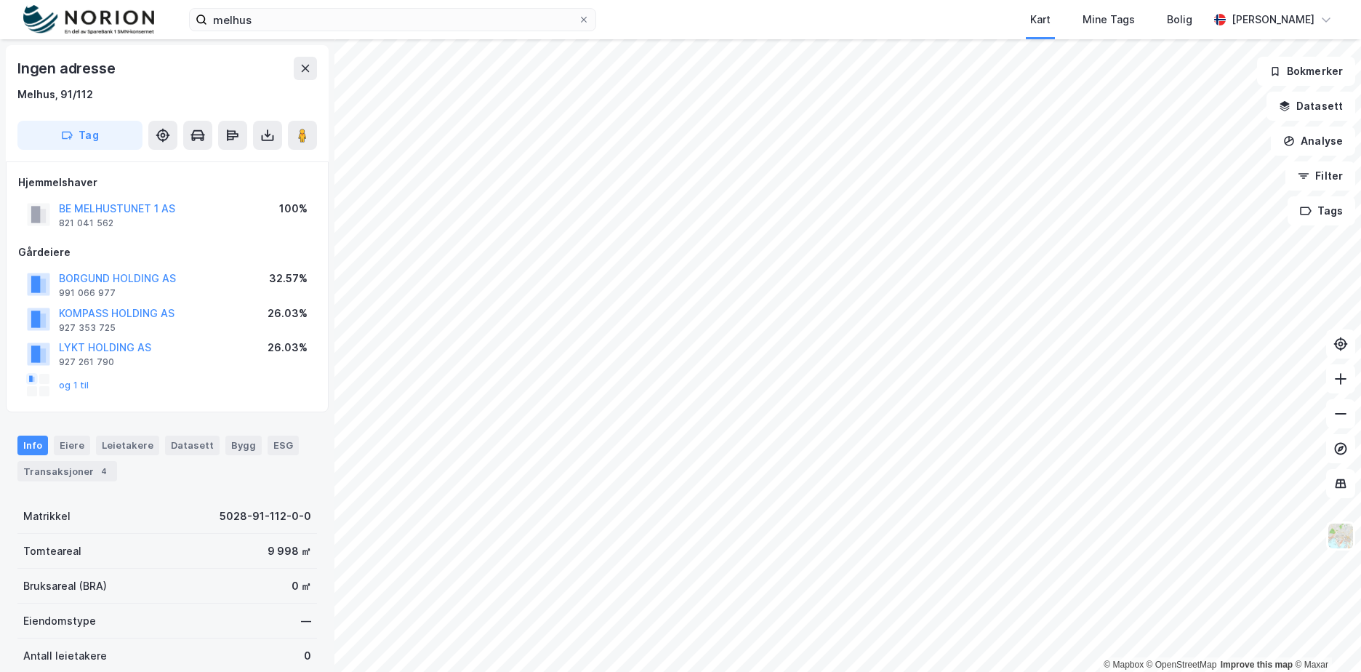
scroll to position [1, 0]
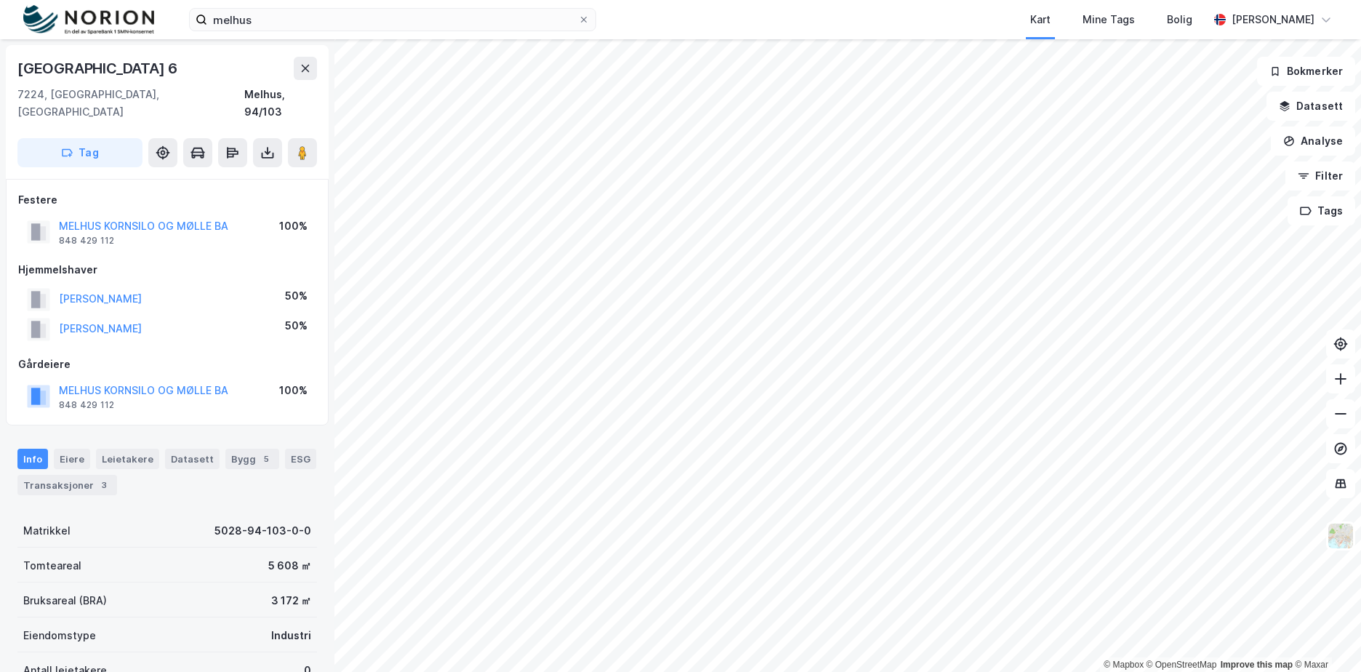
scroll to position [1, 0]
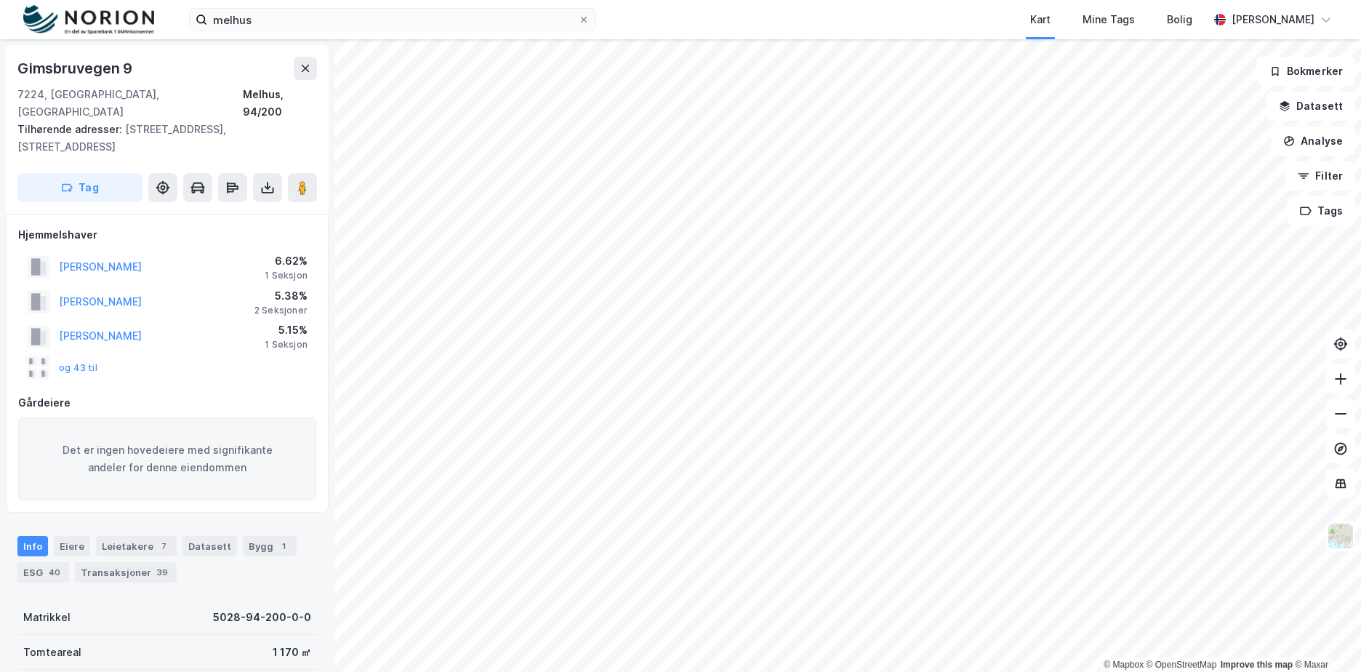
scroll to position [1, 0]
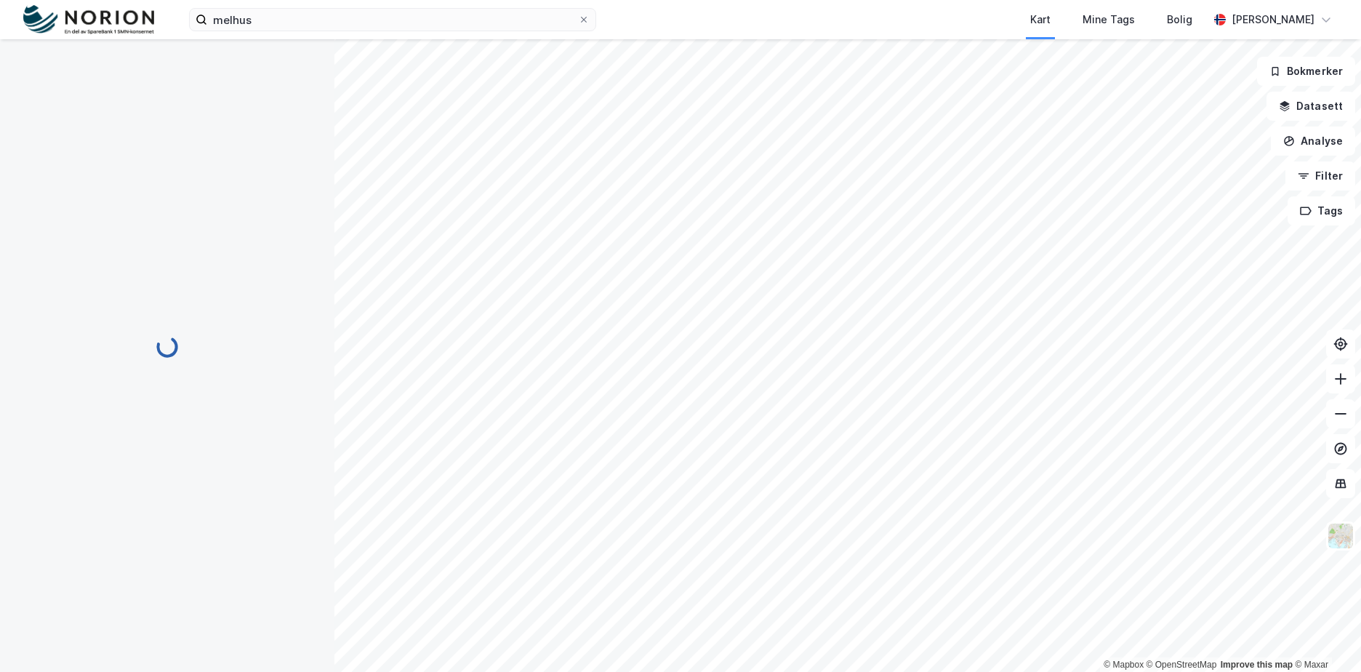
scroll to position [1, 0]
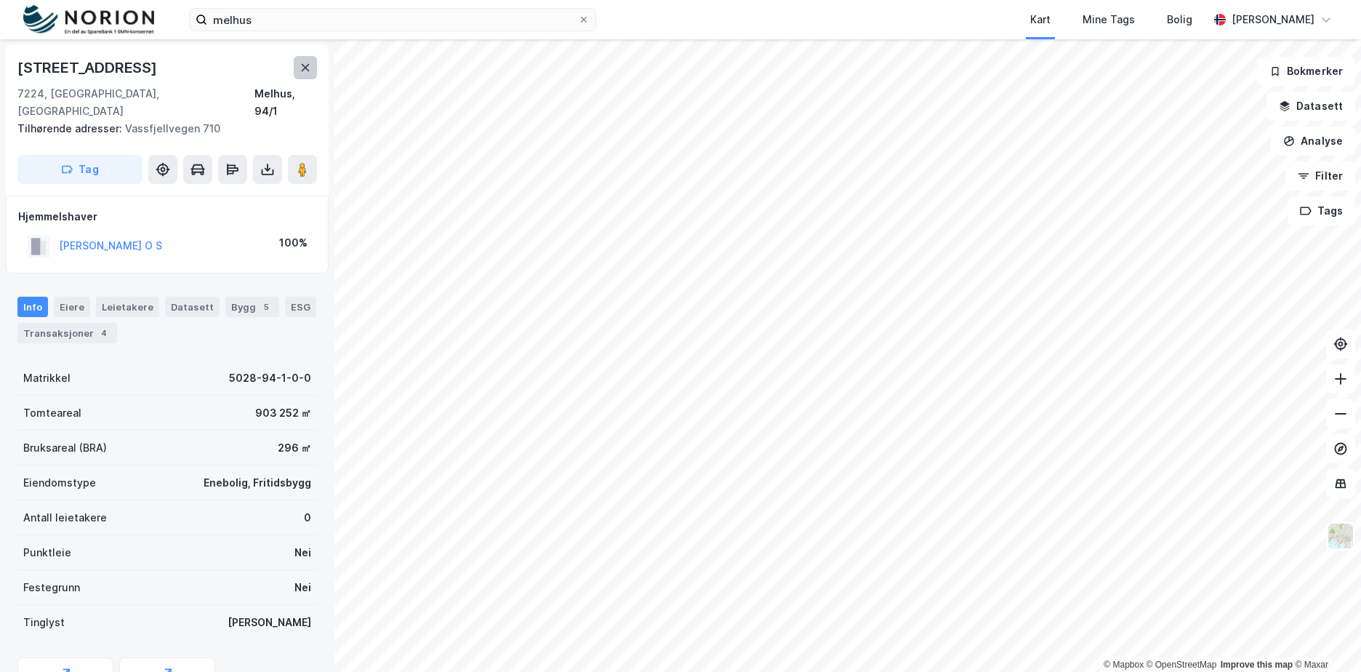
click at [316, 70] on button at bounding box center [305, 67] width 23 height 23
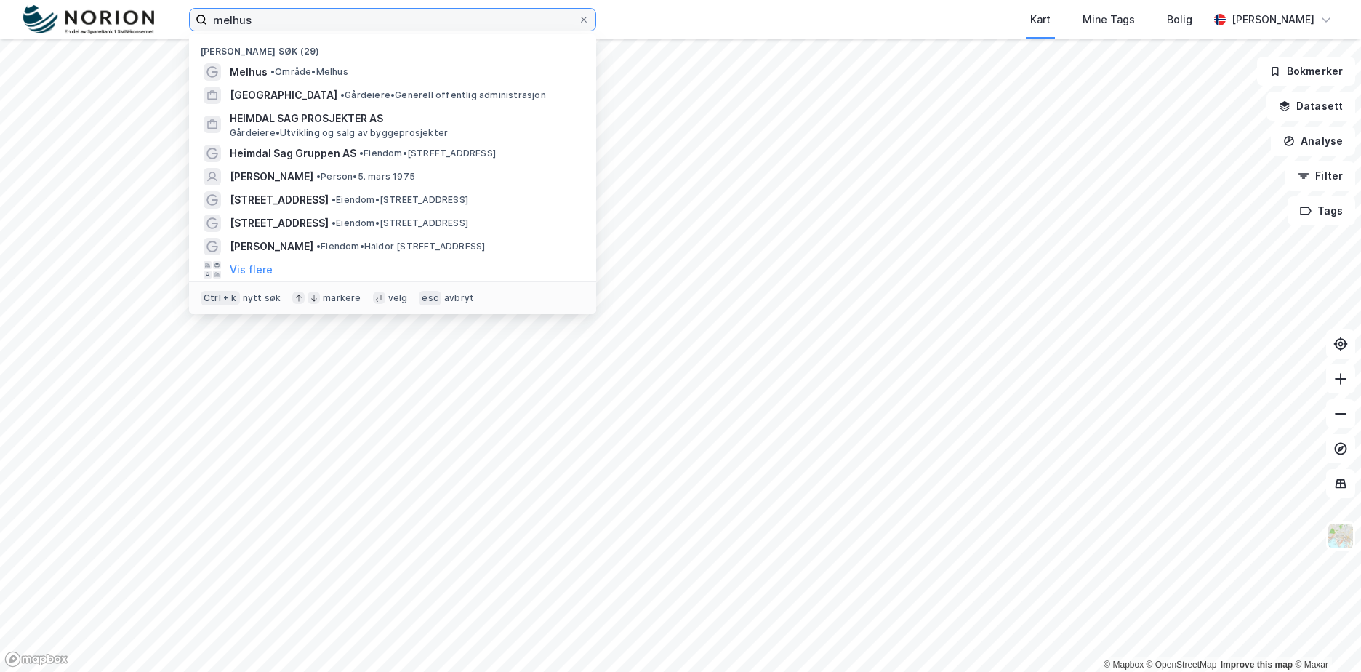
drag, startPoint x: 235, startPoint y: 20, endPoint x: 152, endPoint y: 20, distance: 82.9
click at [152, 20] on div "melhus Nylige søk (29) Melhus • Område • [GEOGRAPHIC_DATA] • Gårdeiere • Genere…" at bounding box center [680, 19] width 1361 height 39
